Goal: Task Accomplishment & Management: Manage account settings

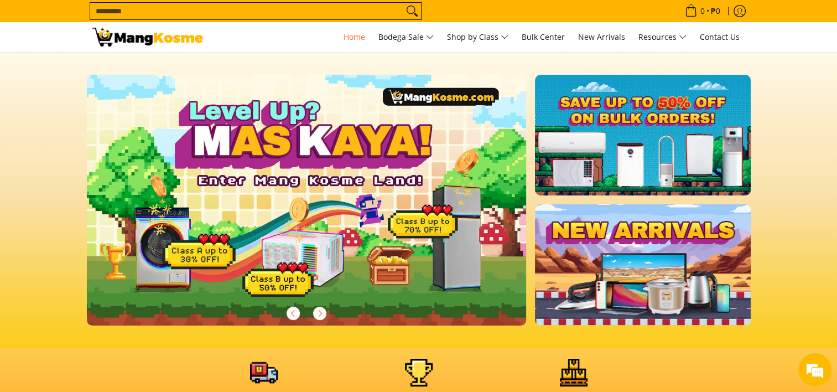
click at [179, 10] on input "Search..." at bounding box center [246, 11] width 313 height 17
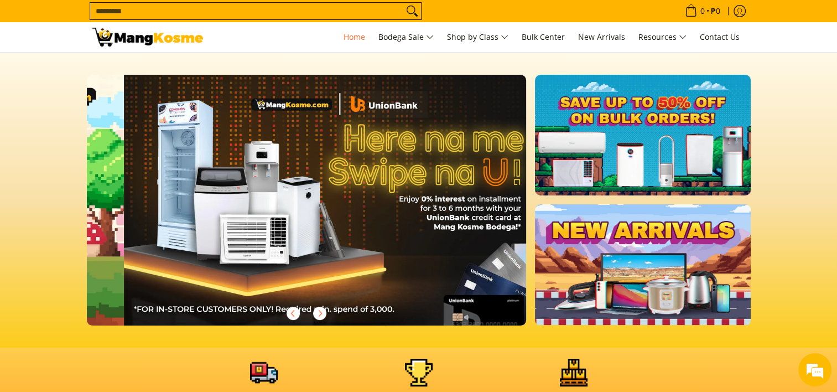
scroll to position [0, 440]
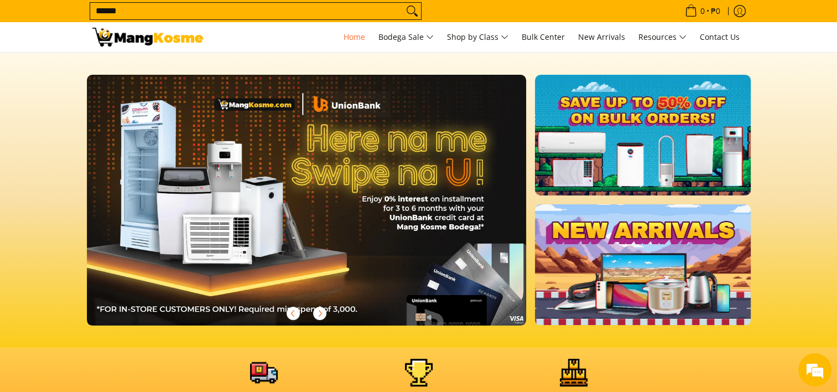
type input "******"
click at [403, 3] on button "Search" at bounding box center [412, 11] width 18 height 17
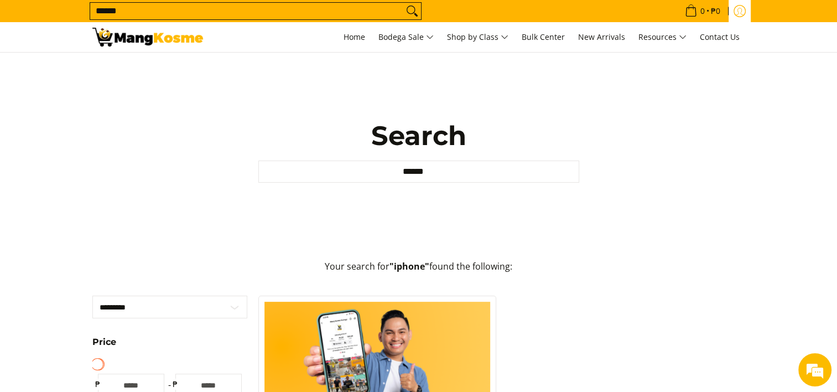
click at [739, 8] on icon "Log in" at bounding box center [739, 11] width 8 height 7
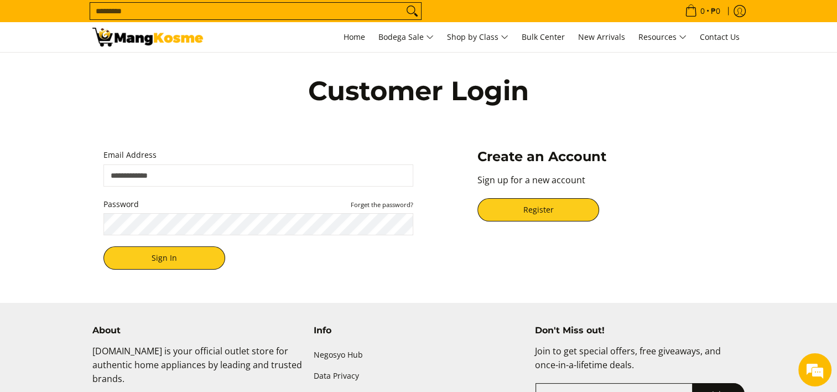
click at [186, 170] on input "Email Address" at bounding box center [258, 175] width 310 height 22
click at [159, 257] on button "Sign In" at bounding box center [164, 257] width 122 height 23
click at [190, 174] on input "Email Address" at bounding box center [258, 175] width 310 height 22
type input "**********"
click at [103, 246] on button "Sign In" at bounding box center [164, 257] width 122 height 23
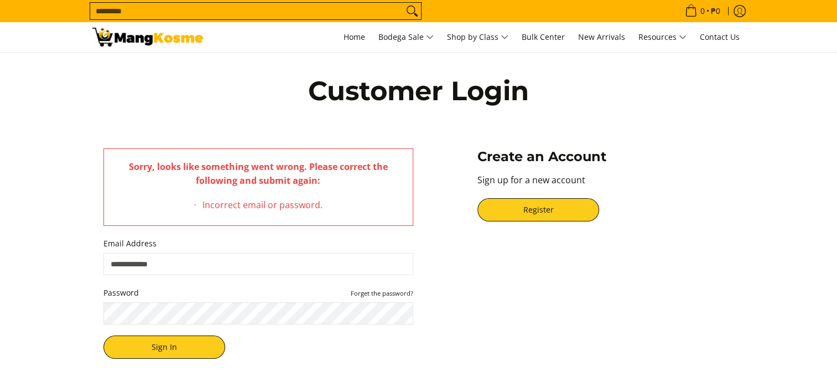
drag, startPoint x: 0, startPoint y: 0, endPoint x: 174, endPoint y: 261, distance: 313.9
click at [174, 261] on input "Email Address" at bounding box center [258, 264] width 310 height 22
click at [357, 292] on small "Forget the password?" at bounding box center [382, 293] width 62 height 8
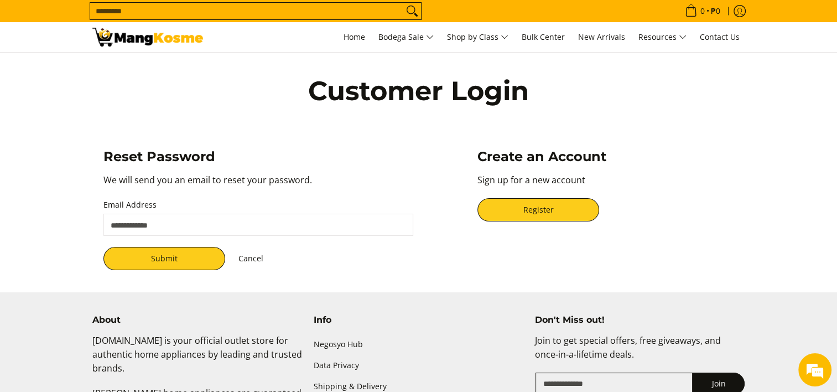
click at [217, 225] on input "Email Address" at bounding box center [258, 224] width 310 height 22
type input "**********"
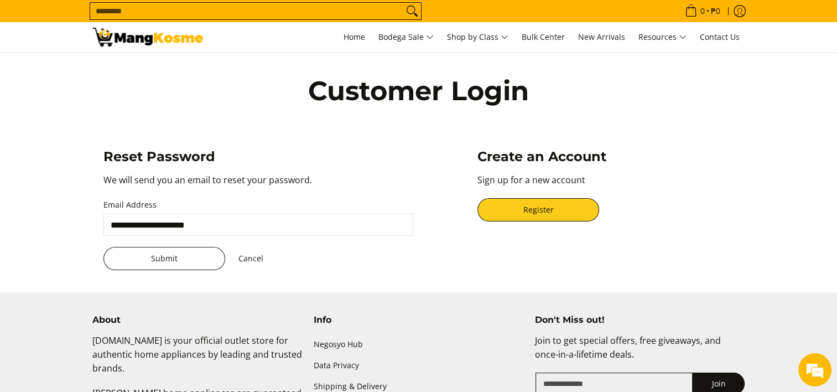
click at [164, 248] on button "Submit" at bounding box center [164, 258] width 122 height 23
